Goal: Task Accomplishment & Management: Manage account settings

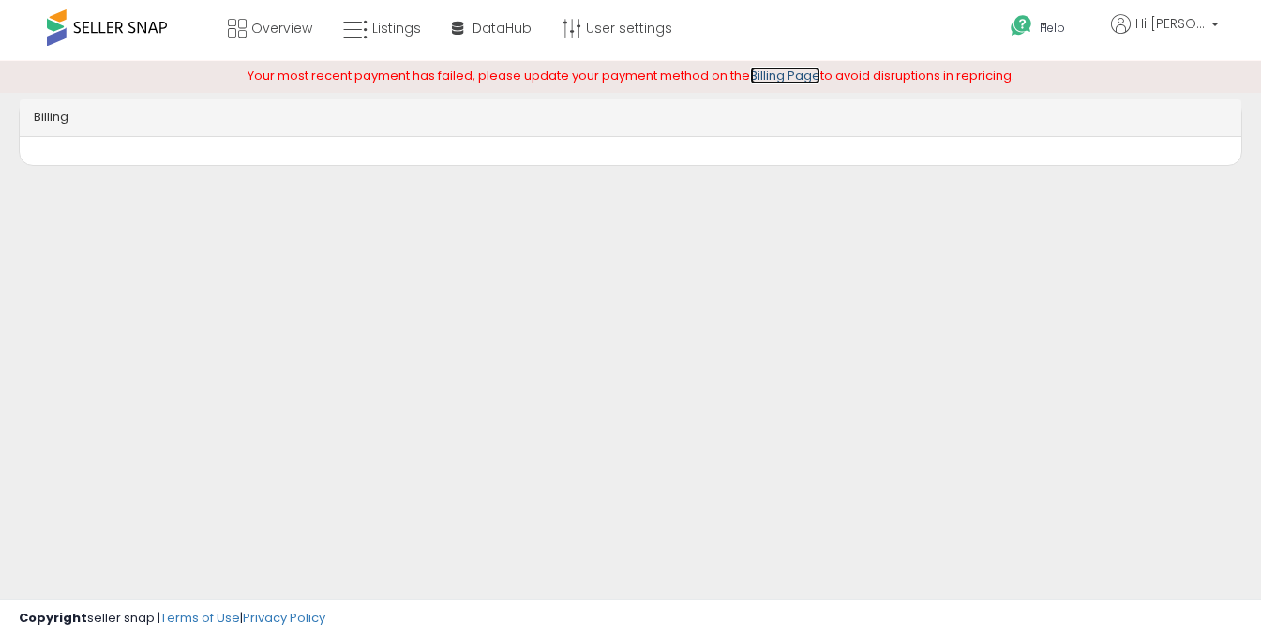
click at [777, 74] on link "Billing Page" at bounding box center [785, 76] width 70 height 18
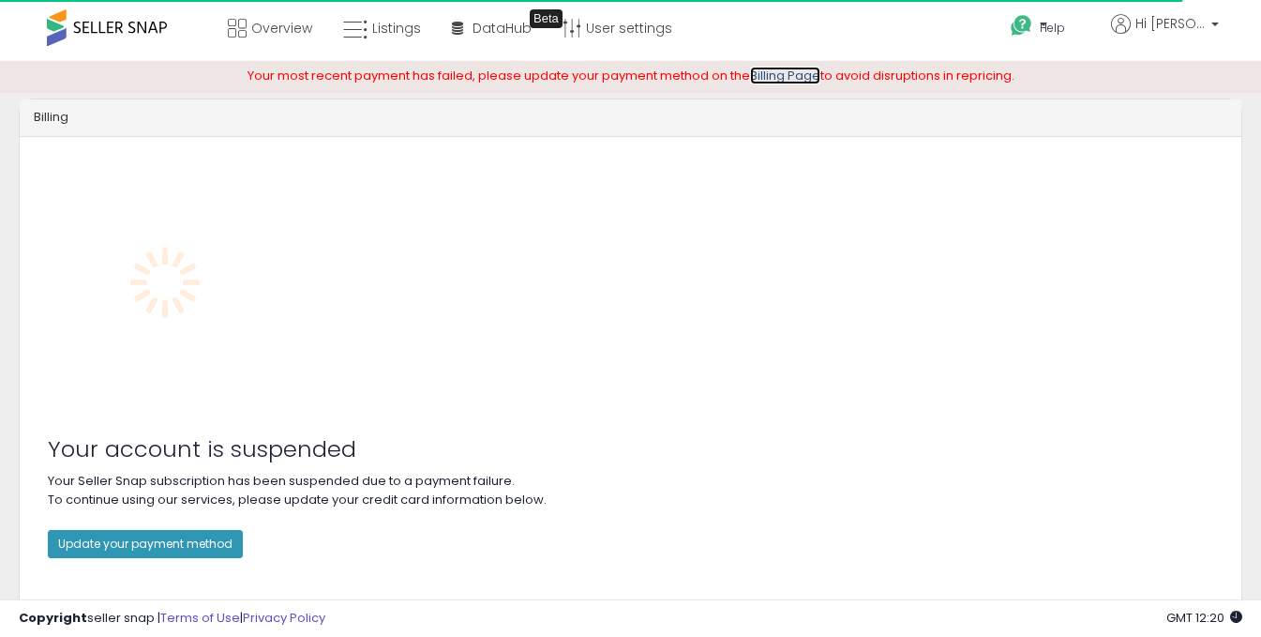
click at [777, 74] on link "Billing Page" at bounding box center [785, 76] width 70 height 18
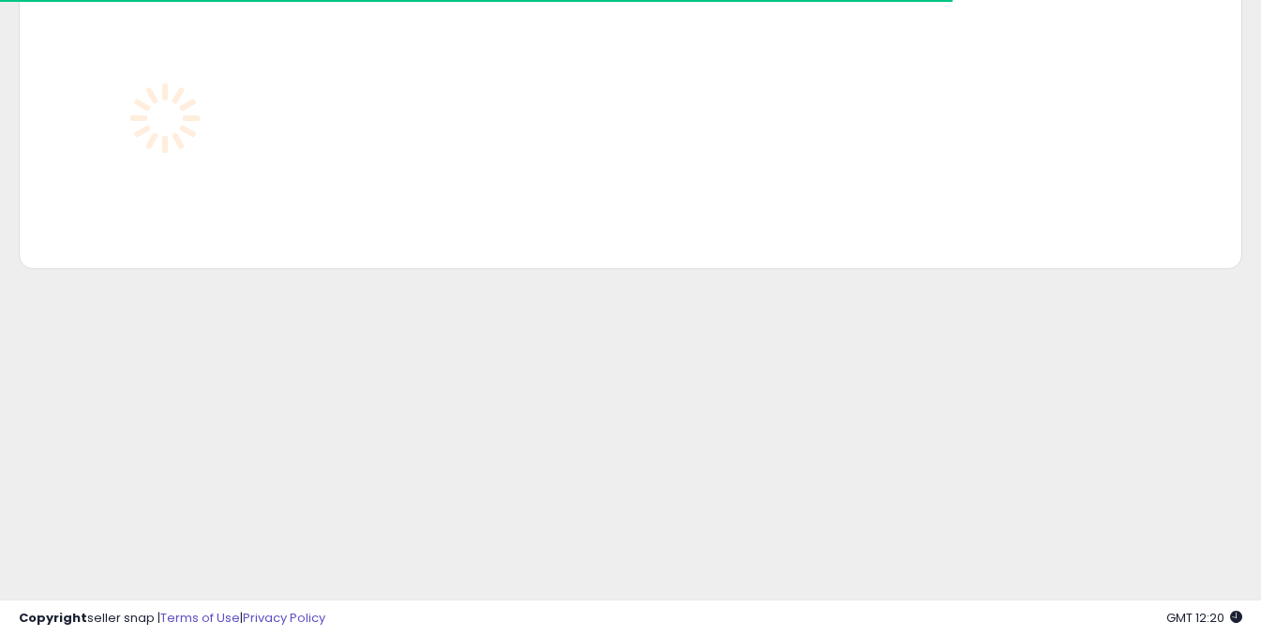
scroll to position [165, 0]
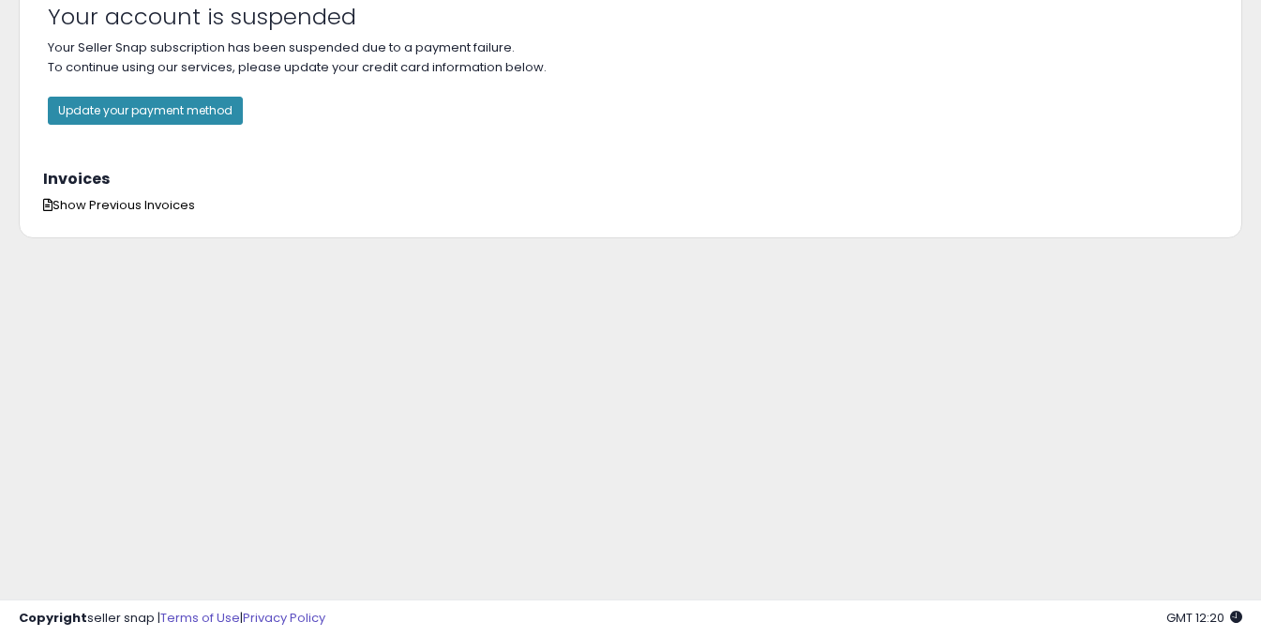
click at [102, 112] on button "Update your payment method" at bounding box center [145, 111] width 195 height 28
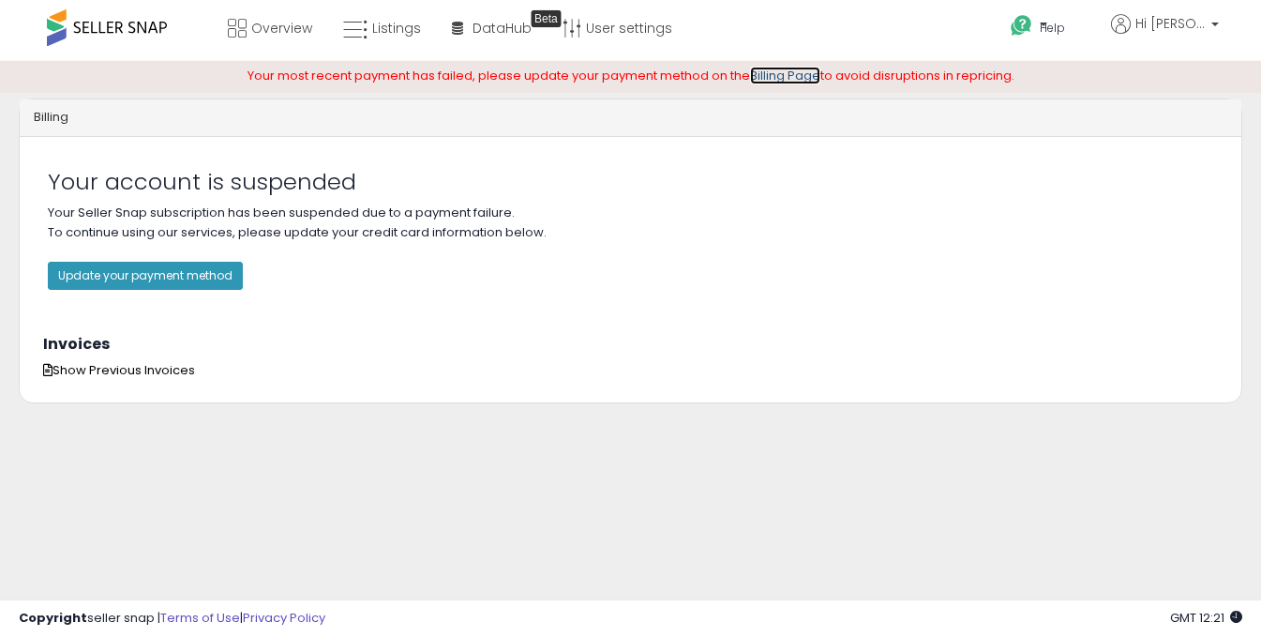
click at [752, 75] on link "Billing Page" at bounding box center [785, 76] width 70 height 18
click at [226, 274] on button "Update your payment method" at bounding box center [145, 276] width 195 height 28
